Goal: Task Accomplishment & Management: Manage account settings

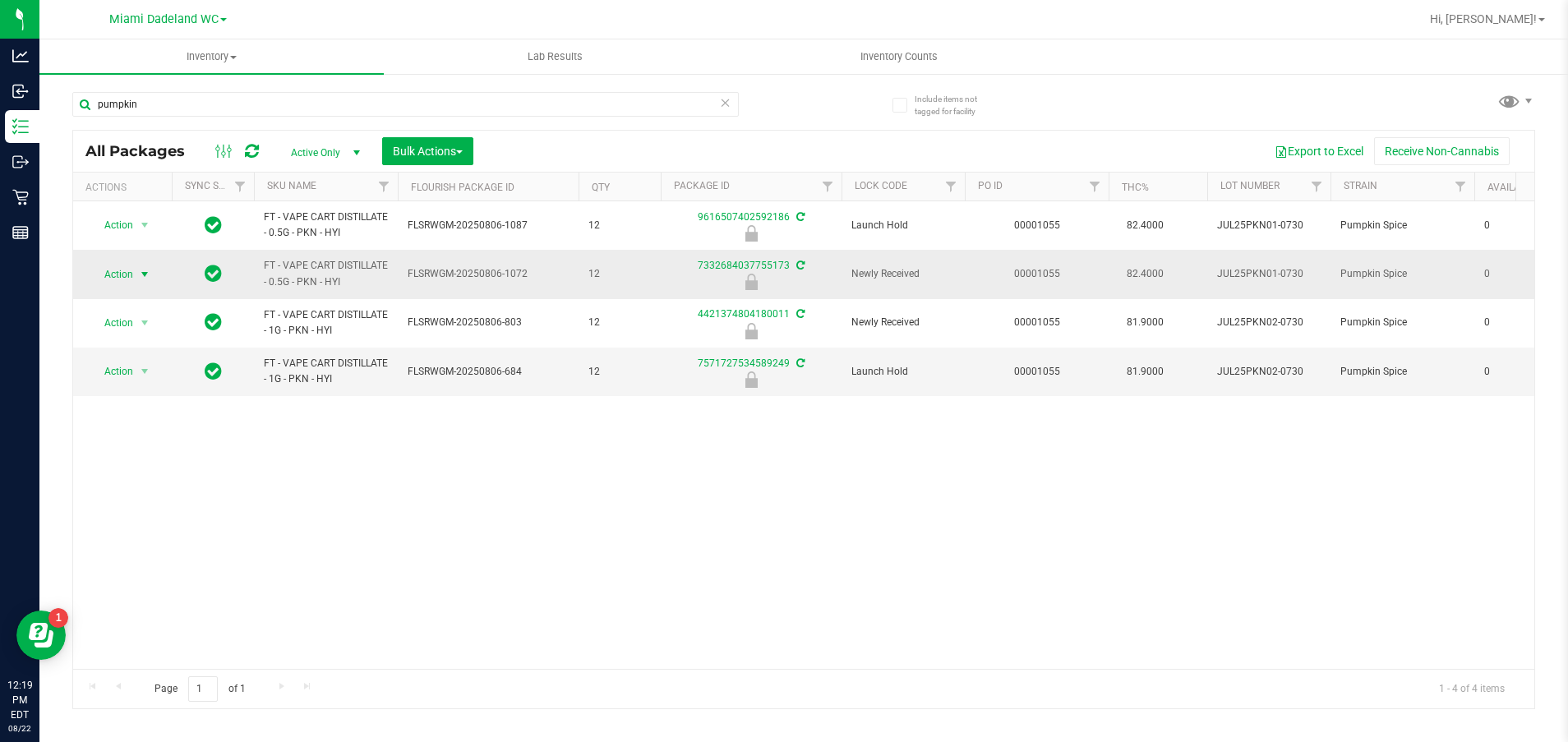
click at [124, 281] on span "Action" at bounding box center [112, 274] width 44 height 23
click at [132, 457] on li "Unlock package" at bounding box center [143, 469] width 105 height 25
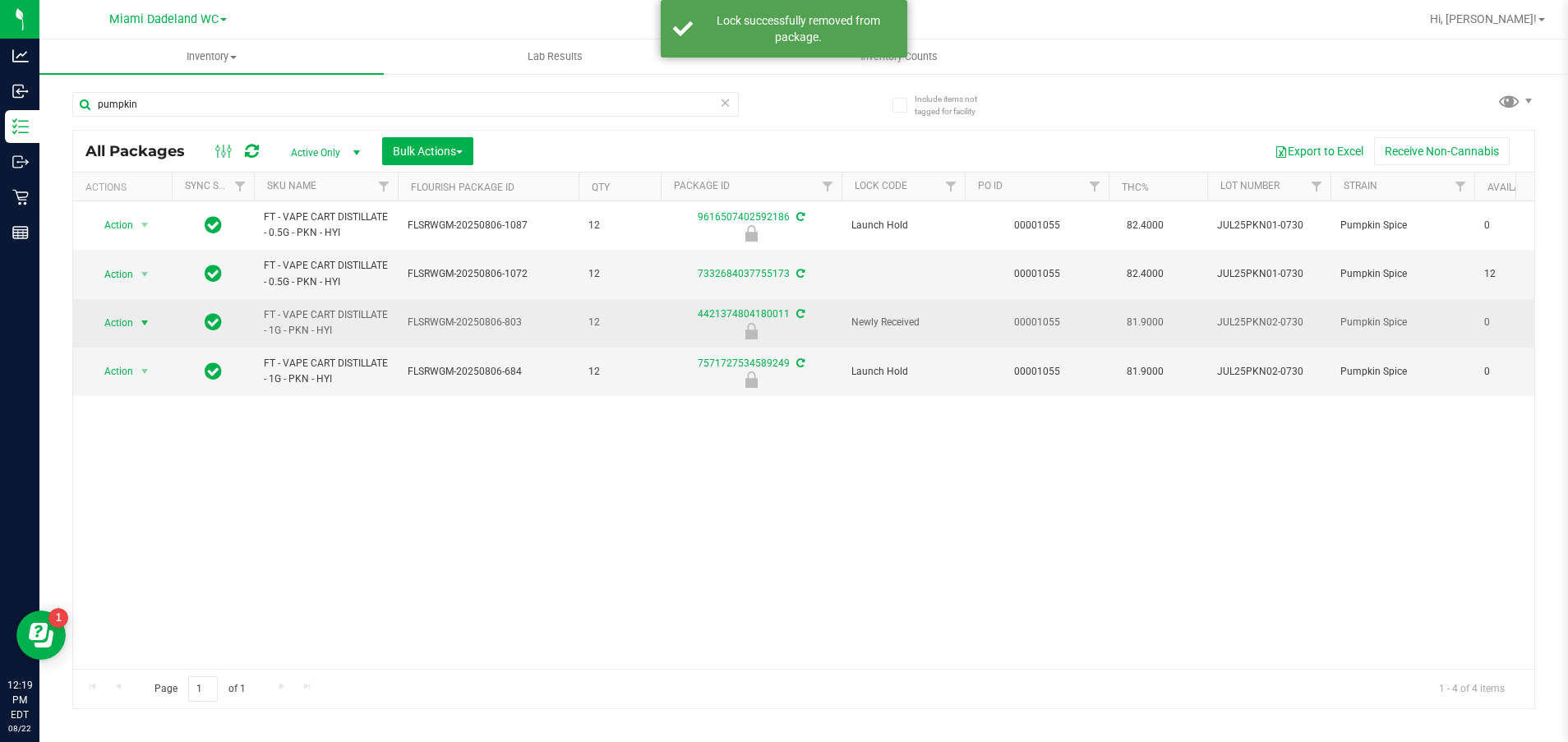
click at [123, 328] on span "Action" at bounding box center [112, 322] width 44 height 23
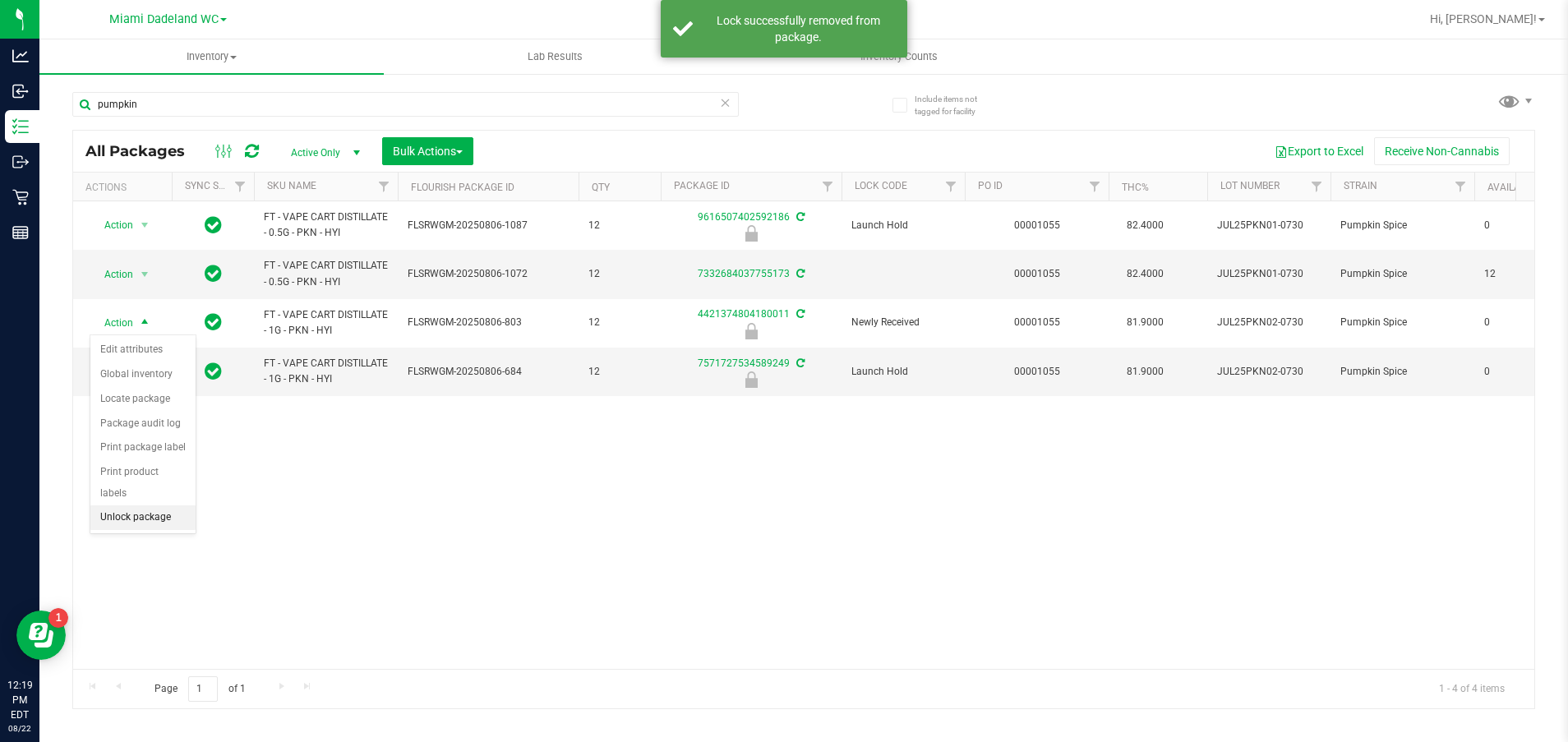
click at [132, 505] on li "Unlock package" at bounding box center [143, 517] width 105 height 25
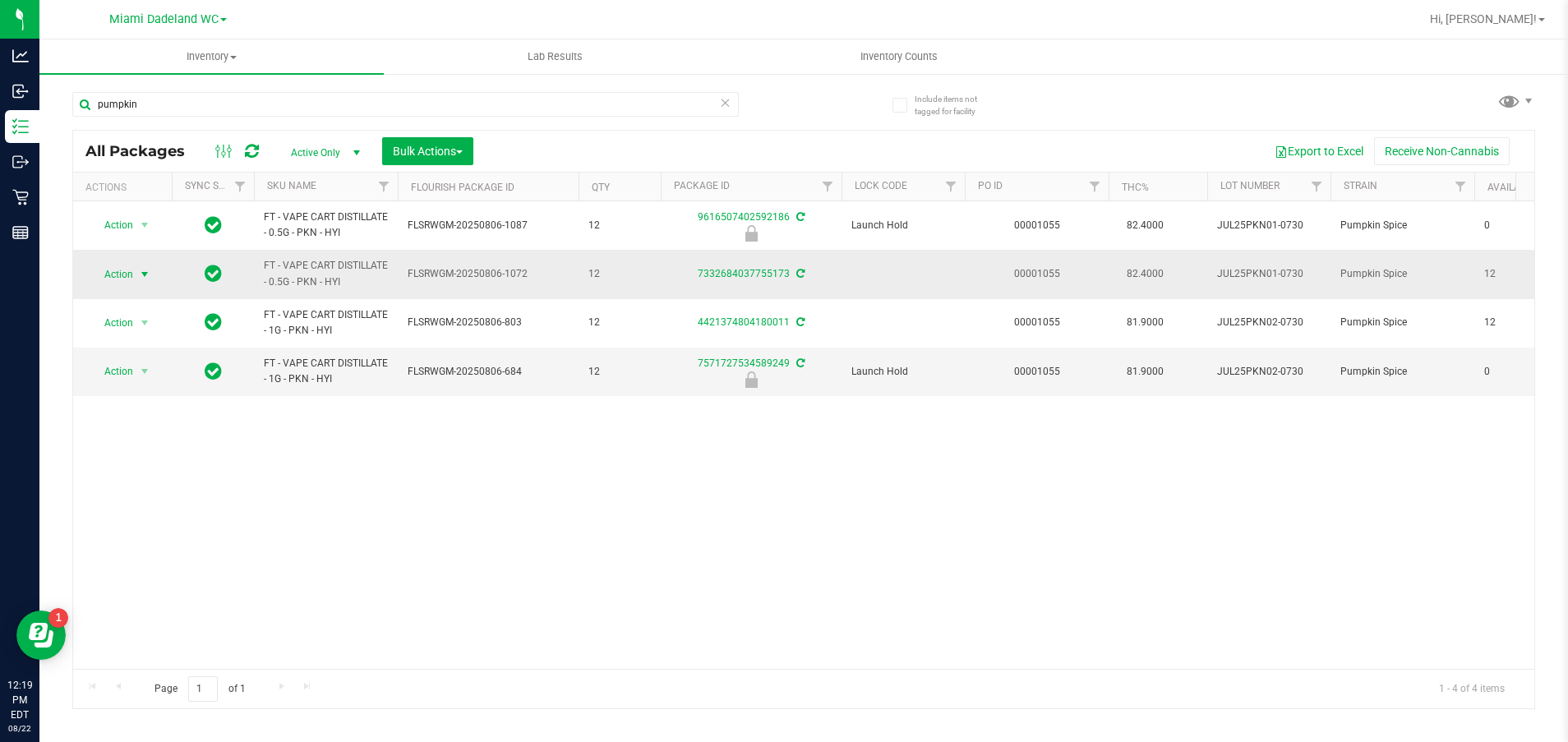
click at [113, 271] on span "Action" at bounding box center [112, 274] width 44 height 23
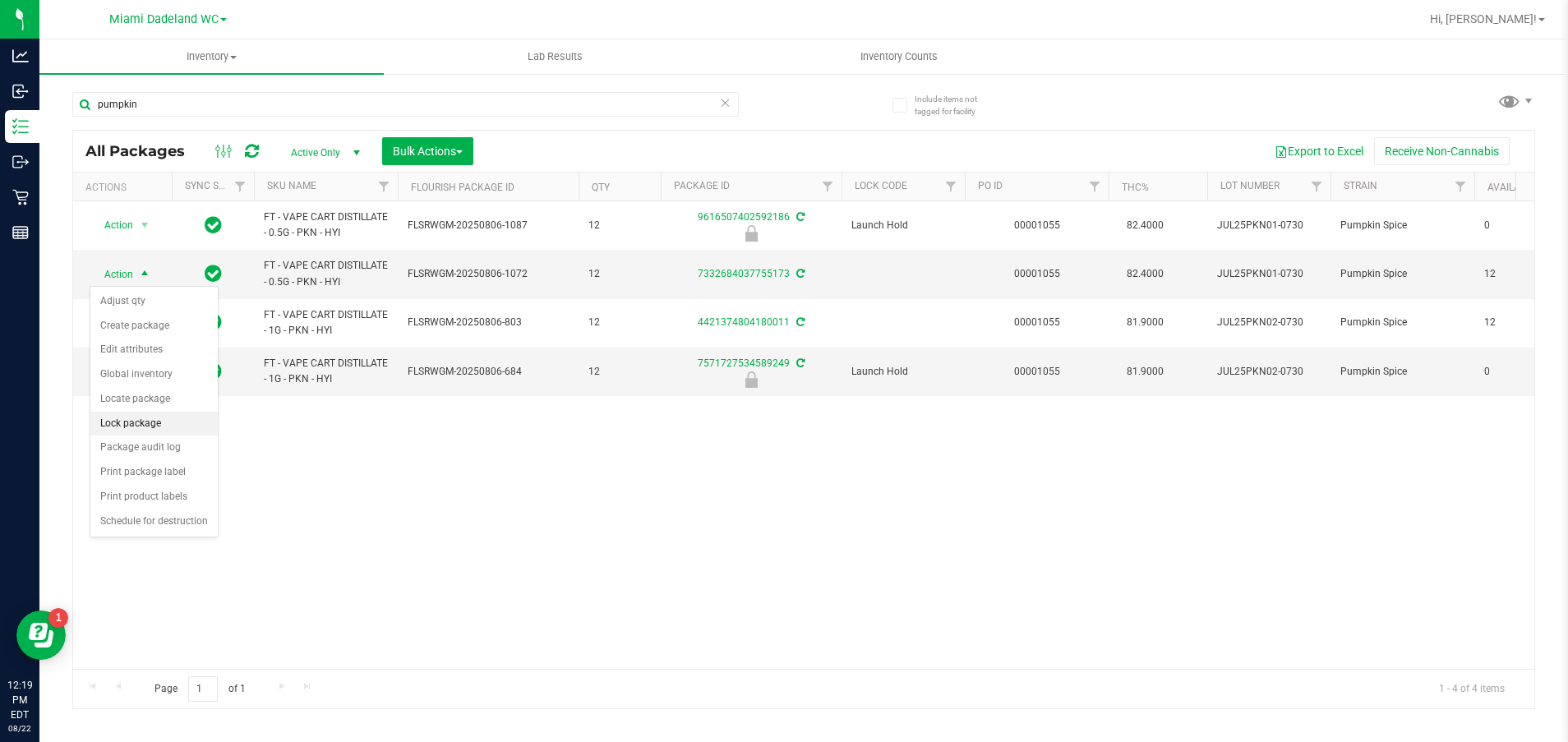
click at [122, 418] on li "Lock package" at bounding box center [154, 424] width 128 height 25
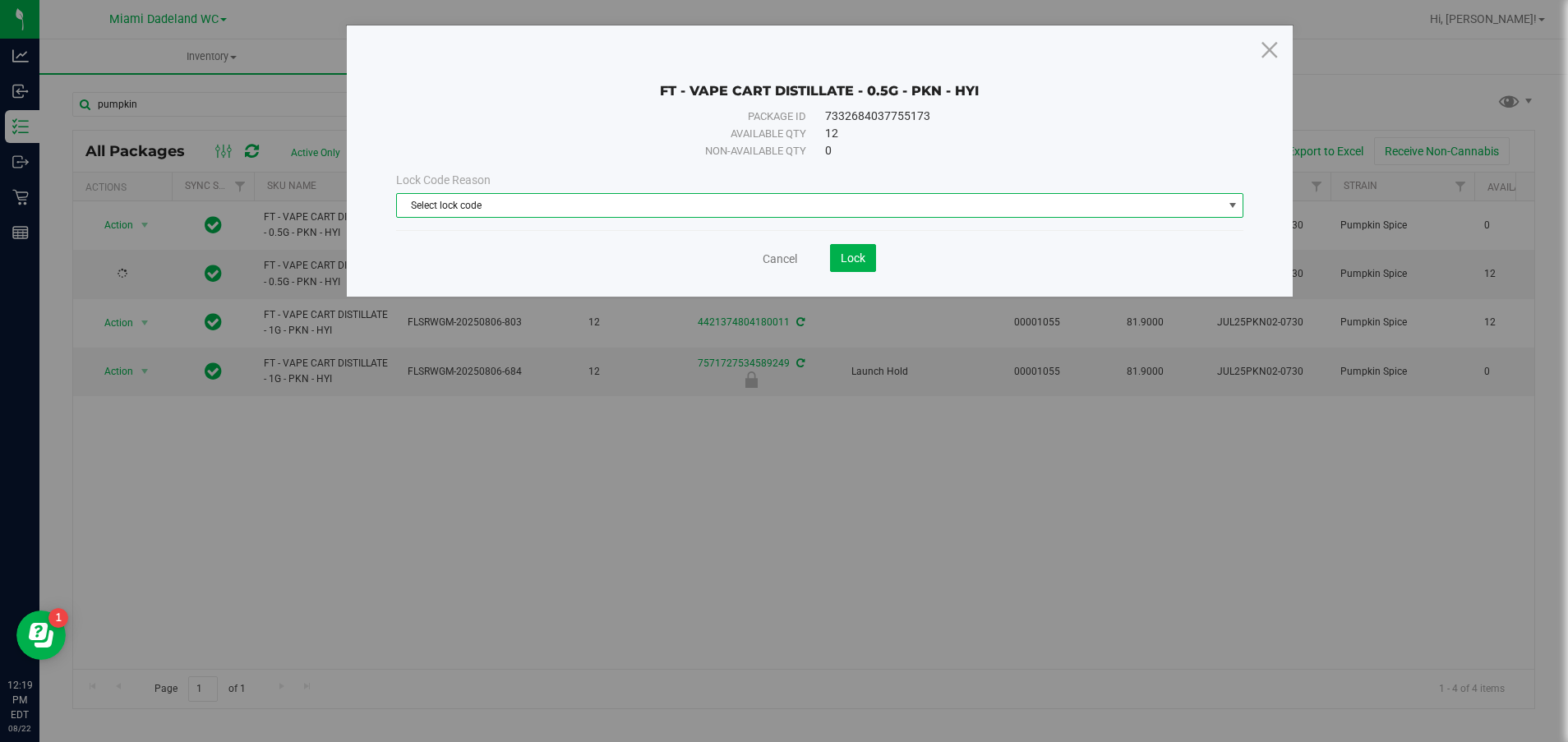
click at [690, 195] on span "Select lock code" at bounding box center [809, 206] width 826 height 23
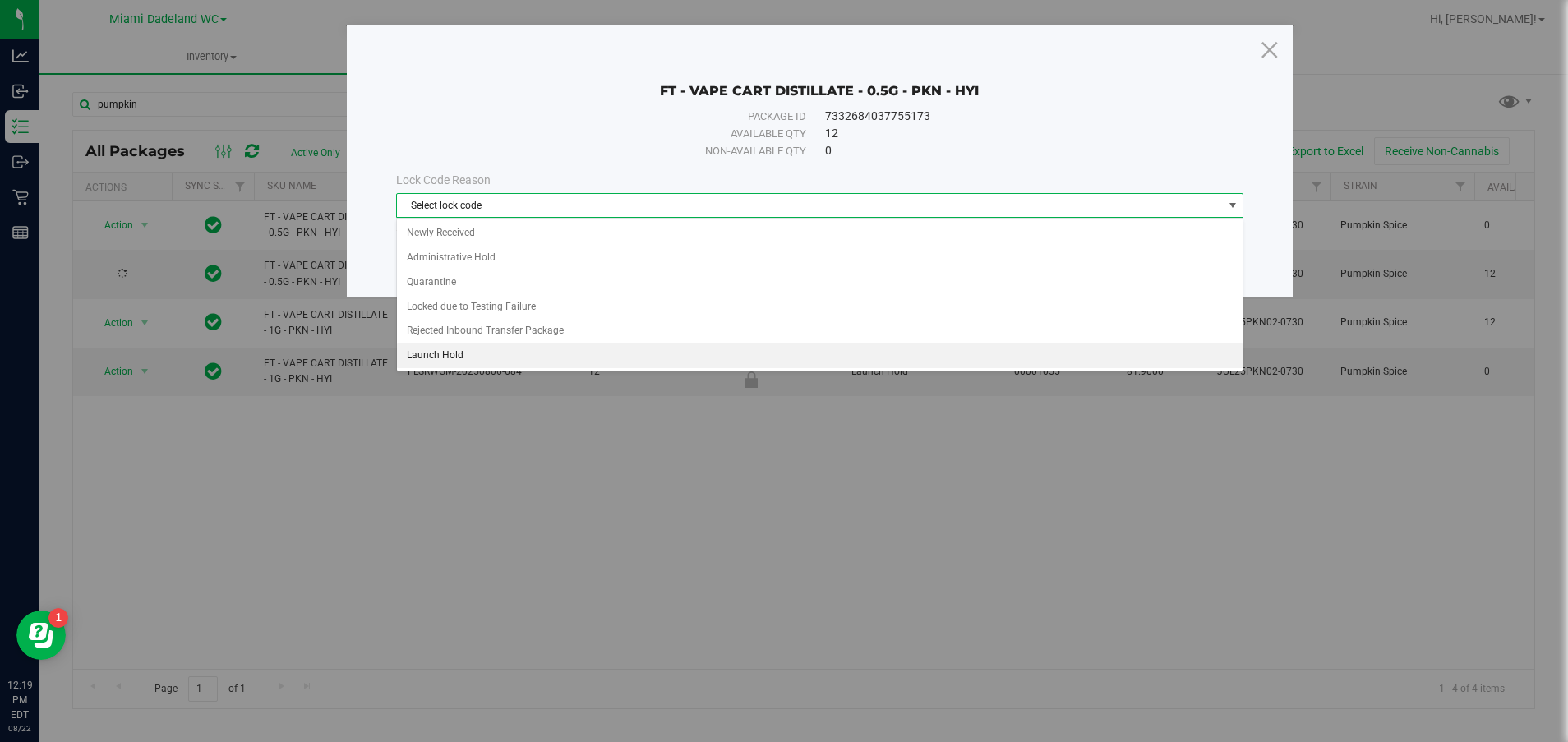
click at [515, 353] on li "Launch Hold" at bounding box center [820, 355] width 846 height 25
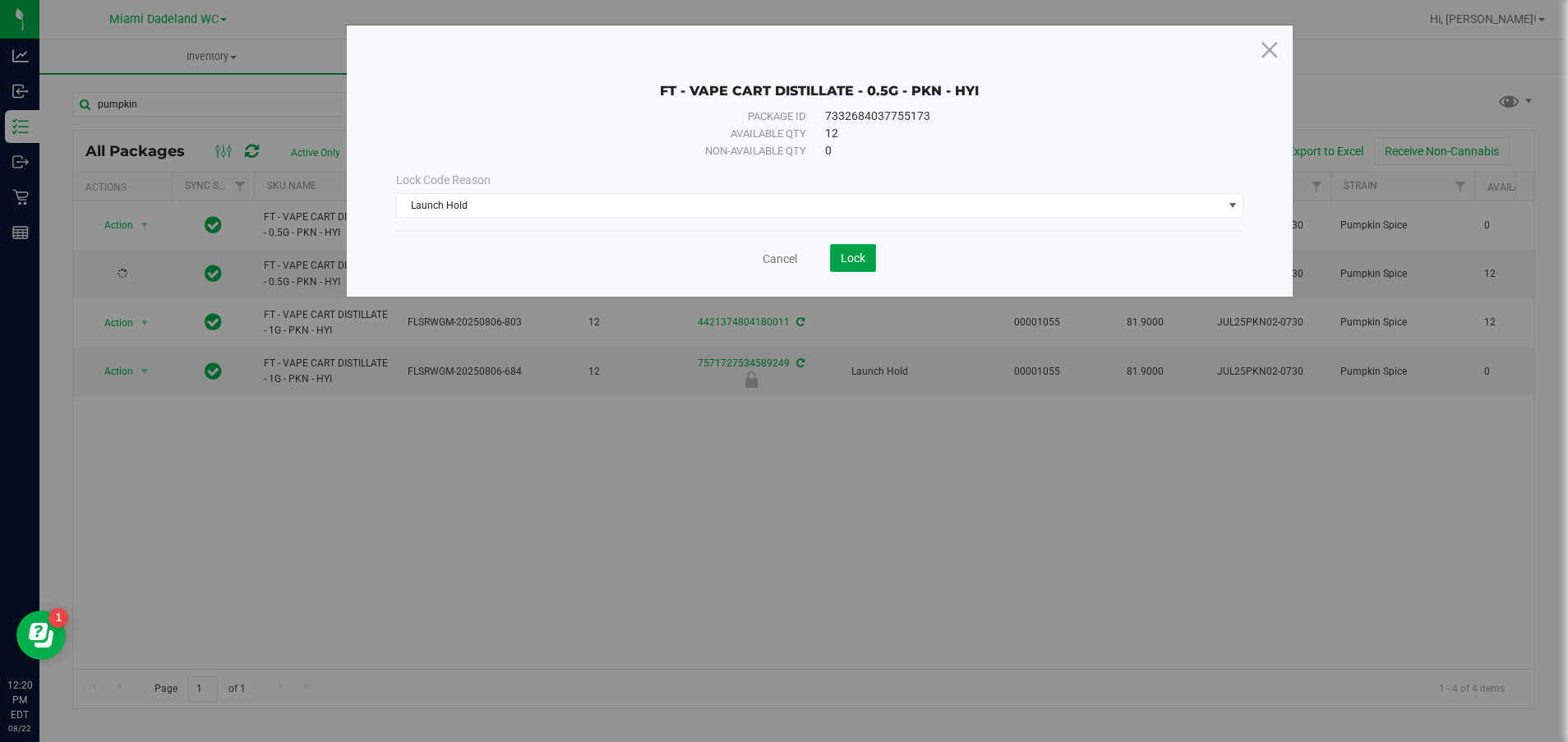
click at [852, 253] on span "Lock" at bounding box center [853, 258] width 25 height 13
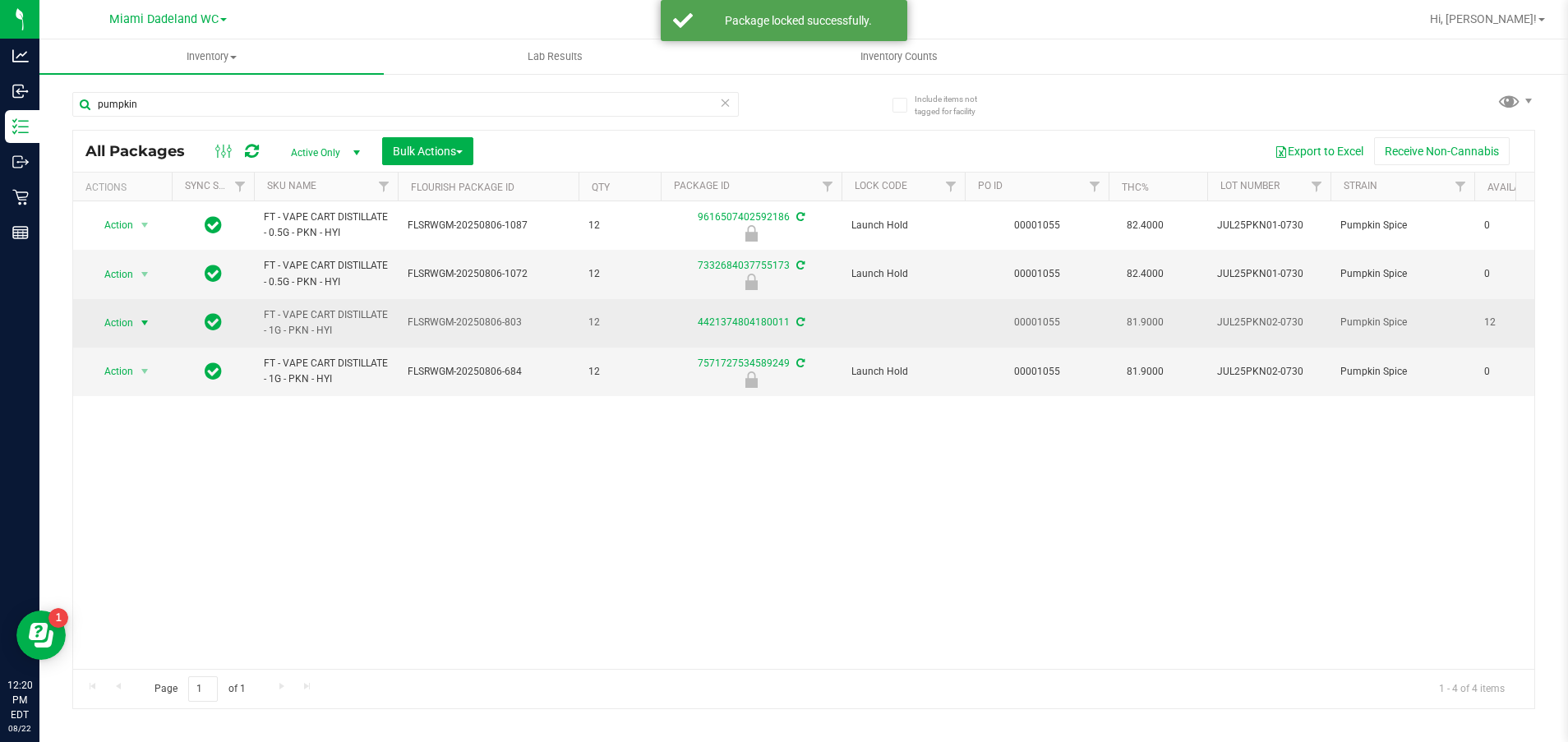
click at [118, 318] on span "Action" at bounding box center [112, 322] width 44 height 23
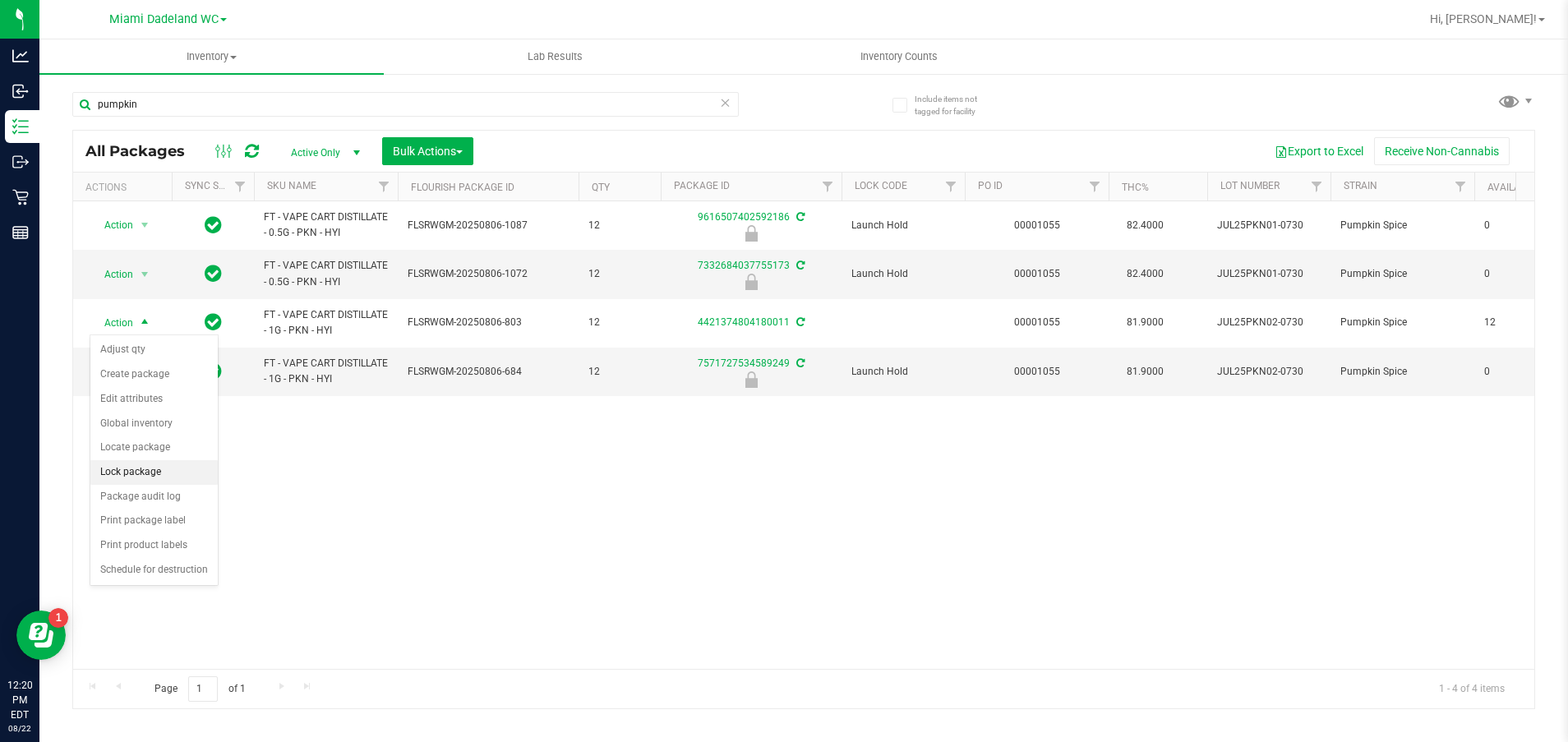
click at [131, 469] on li "Lock package" at bounding box center [154, 472] width 128 height 25
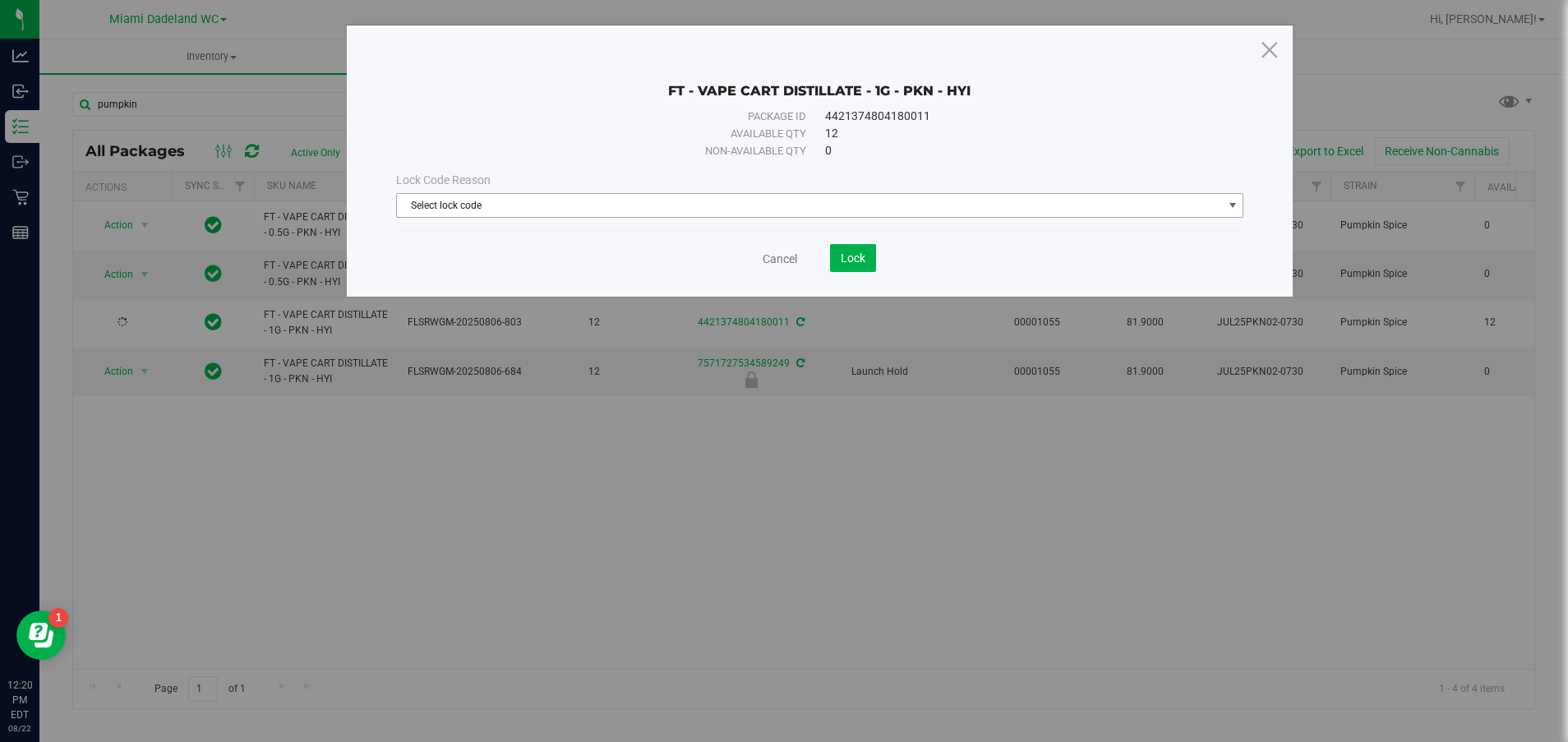
click at [751, 206] on span "Select lock code" at bounding box center [809, 206] width 826 height 23
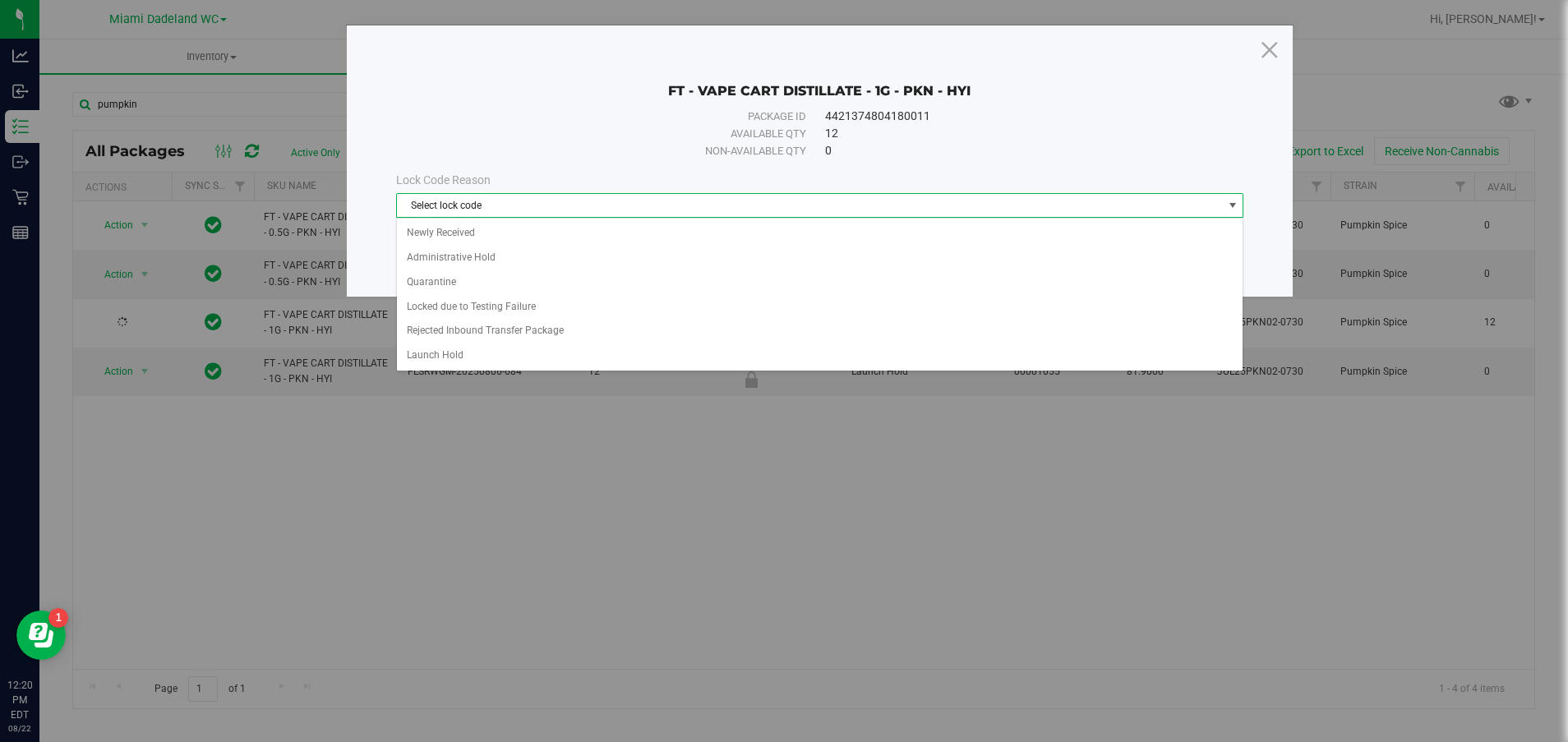
click at [751, 206] on span "Select lock code" at bounding box center [809, 206] width 826 height 23
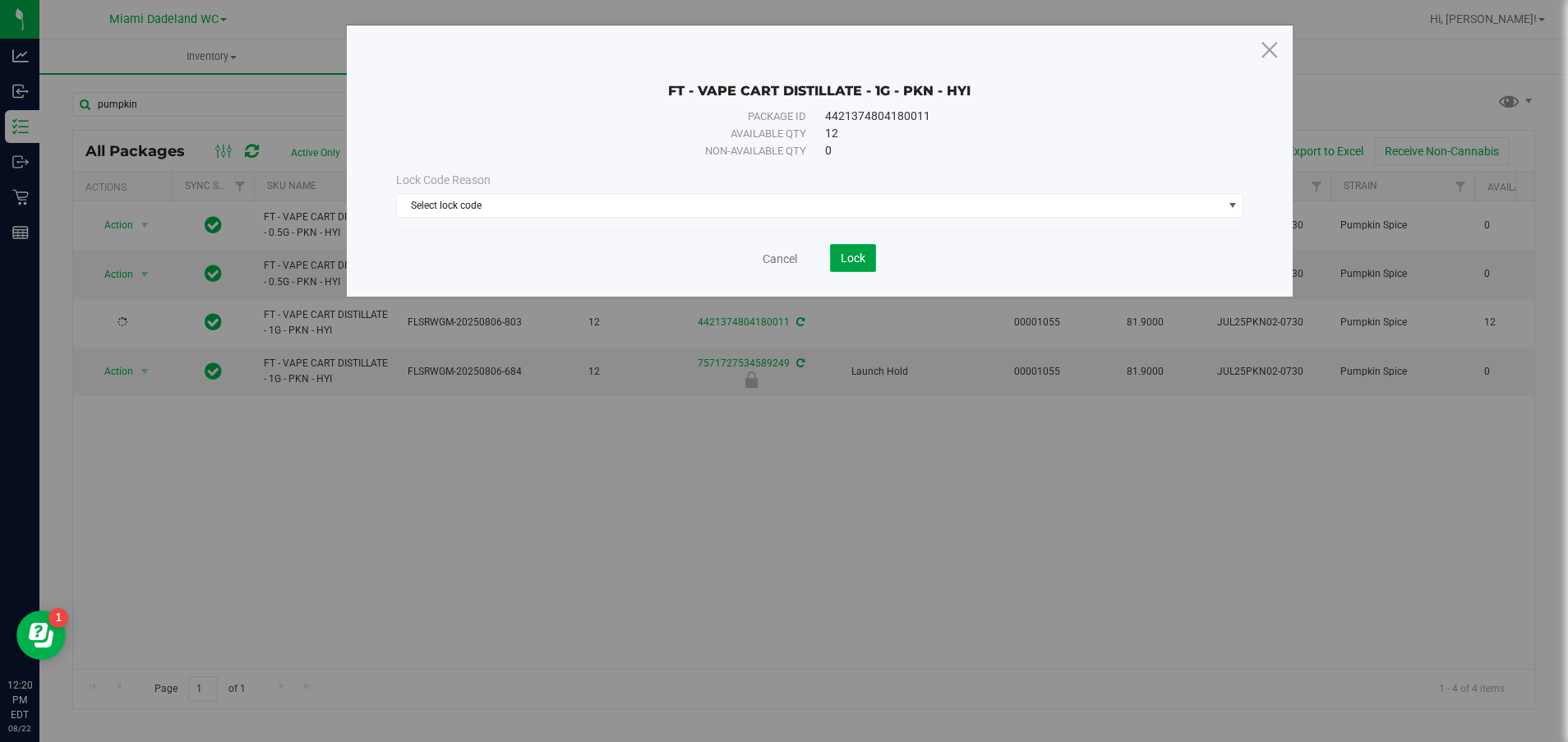
click at [860, 255] on span "Lock" at bounding box center [853, 258] width 25 height 13
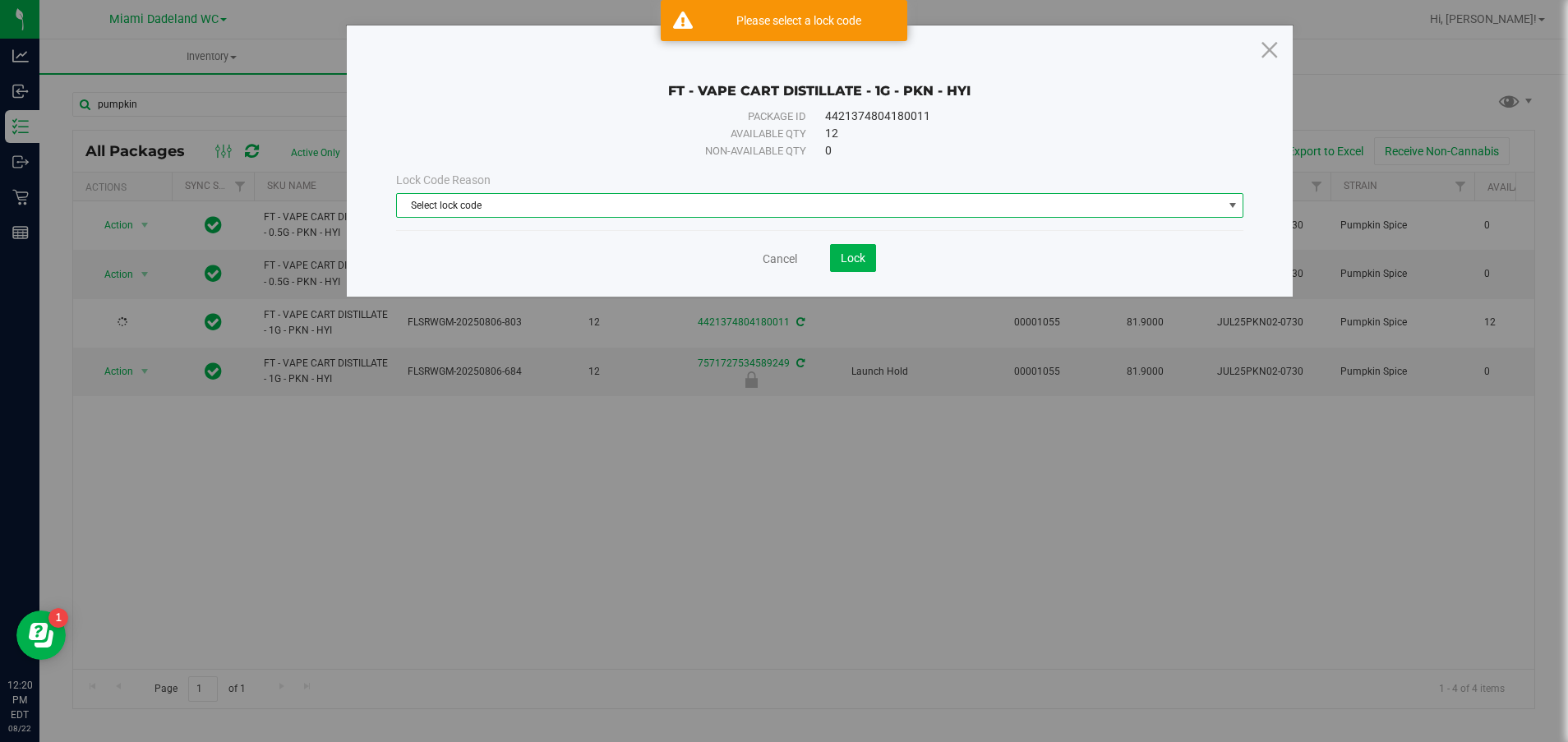
click at [670, 198] on span "Select lock code" at bounding box center [809, 206] width 826 height 23
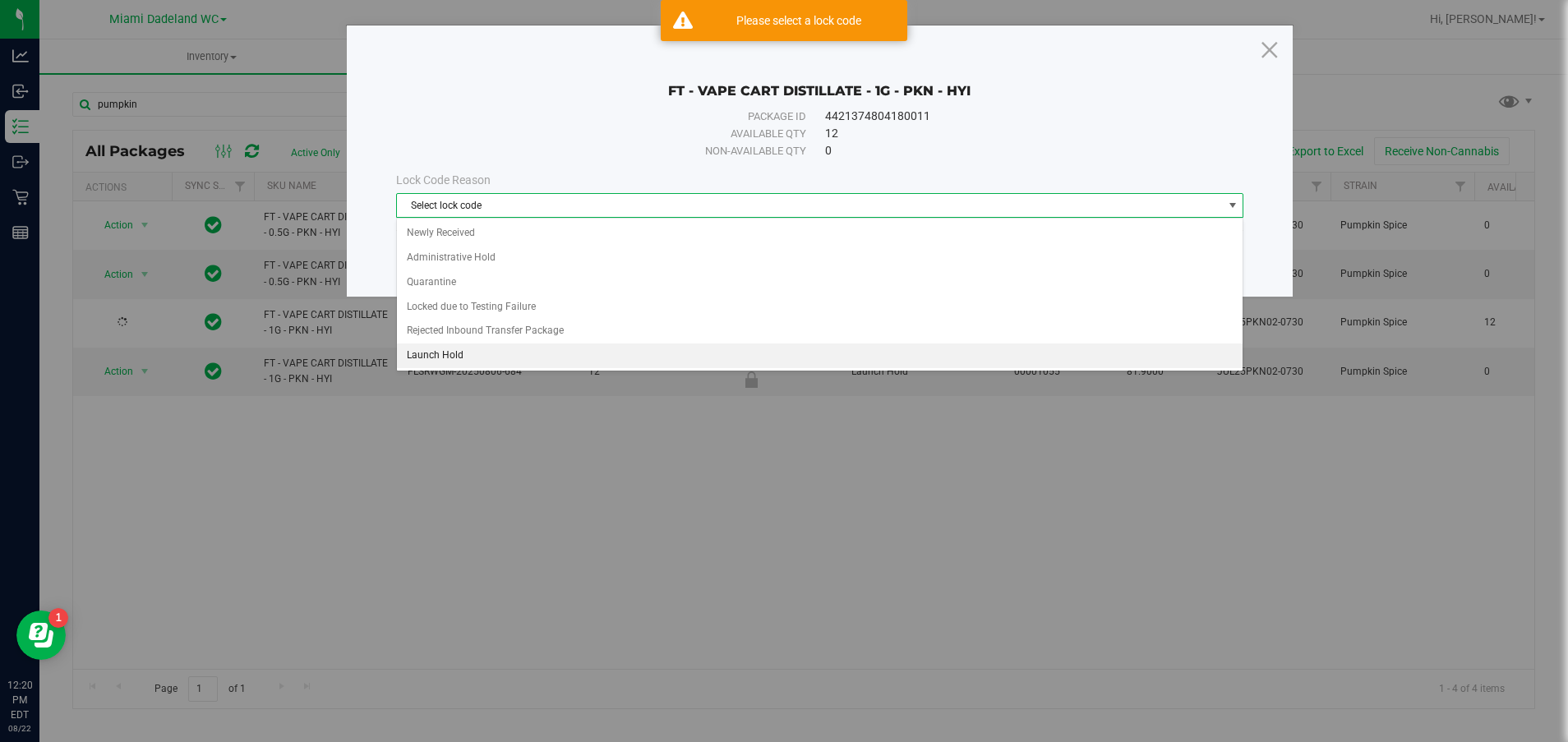
click at [412, 358] on li "Launch Hold" at bounding box center [820, 355] width 846 height 25
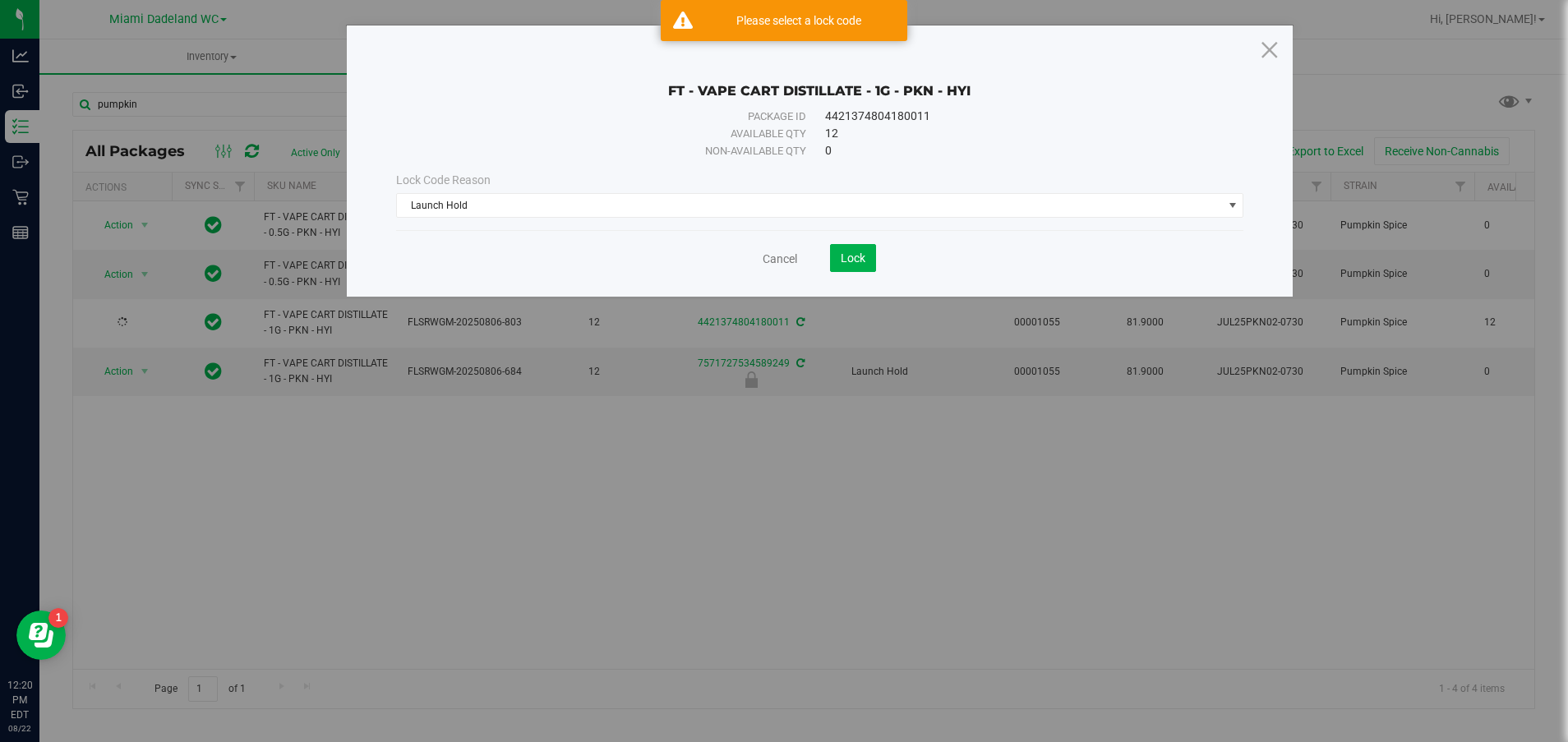
click at [860, 243] on div "Cancel Lock" at bounding box center [820, 252] width 848 height 40
click at [856, 250] on button "Lock" at bounding box center [853, 258] width 46 height 28
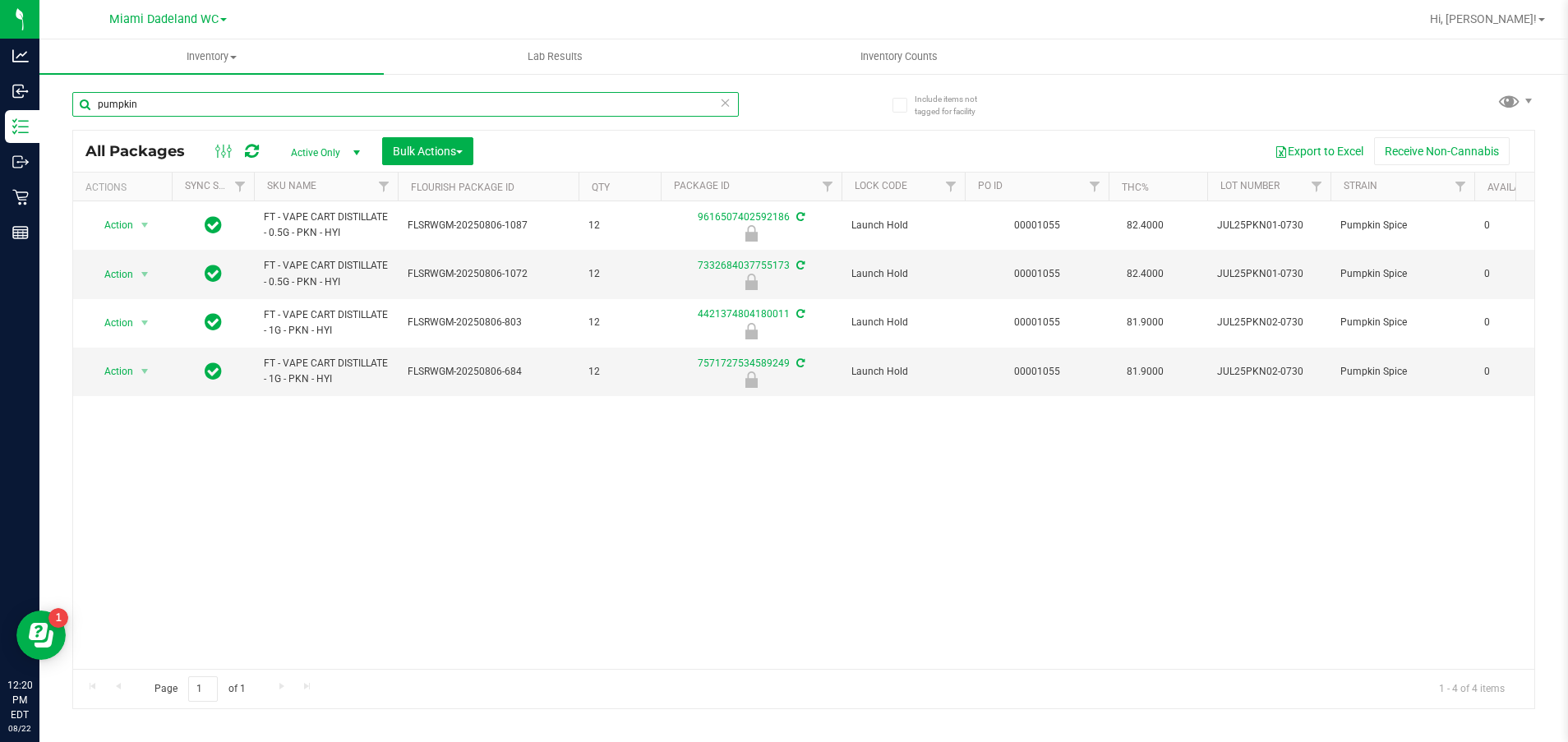
click at [161, 111] on input "pumpkin" at bounding box center [406, 104] width 667 height 25
type input "p"
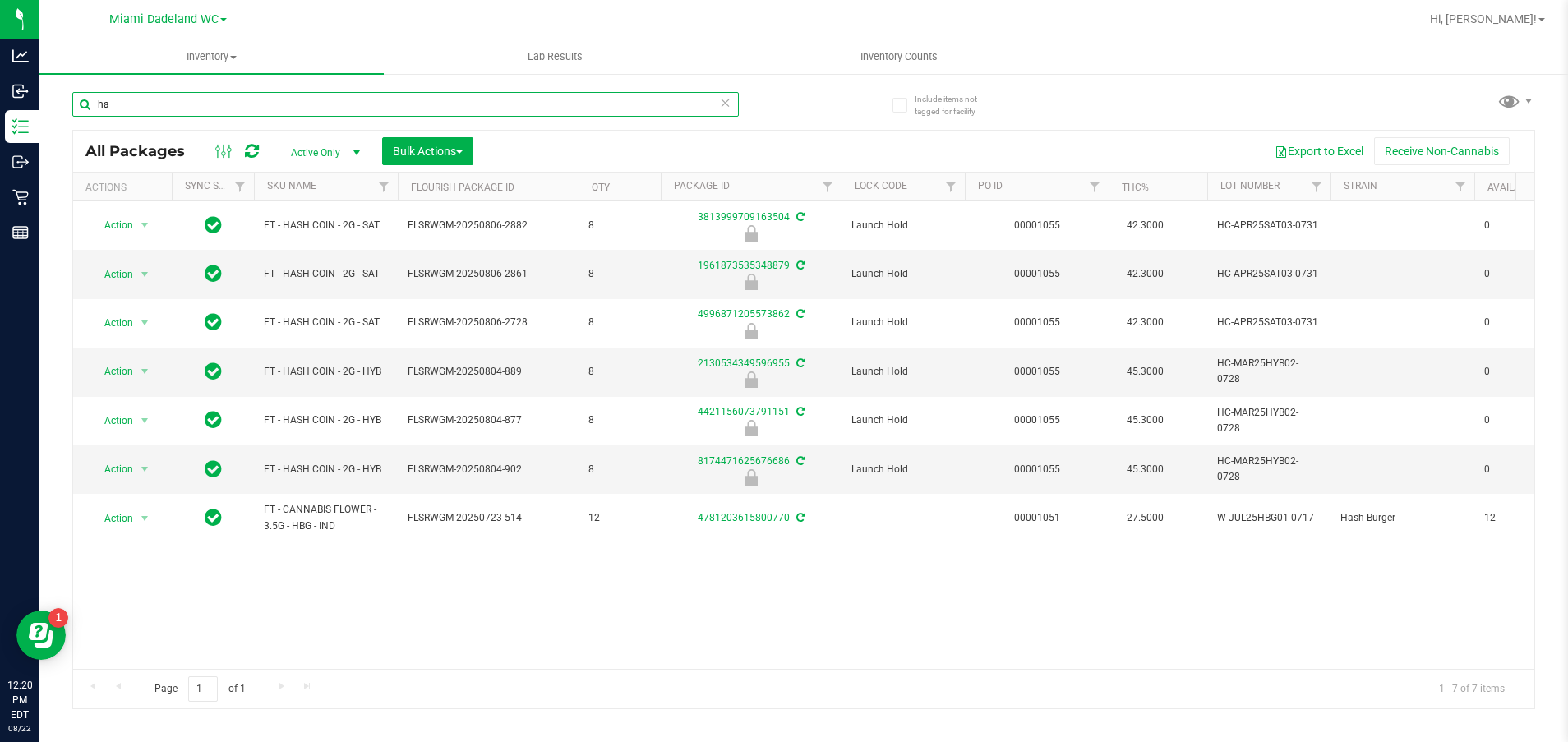
type input "h"
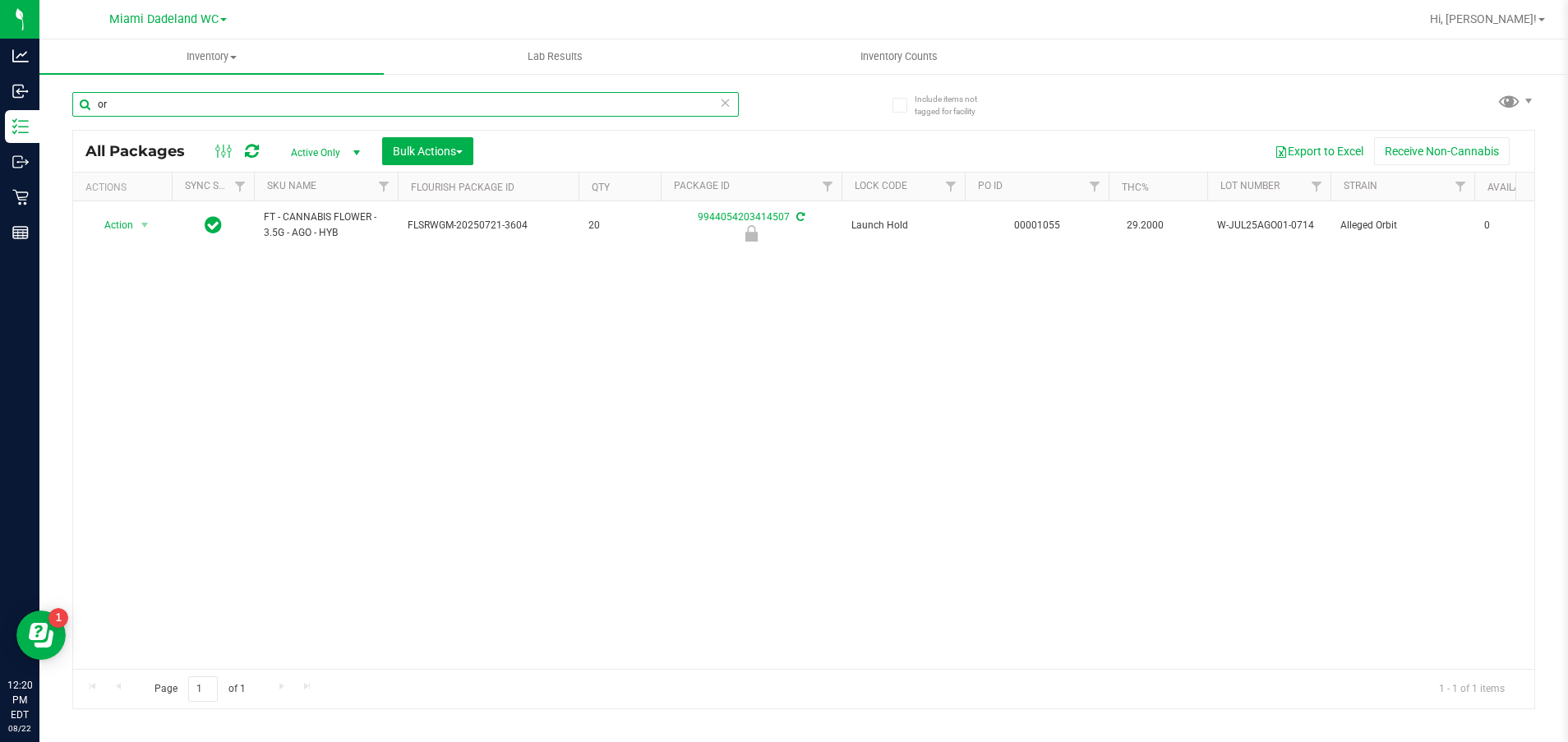
type input "o"
type input "g"
